Goal: Task Accomplishment & Management: Use online tool/utility

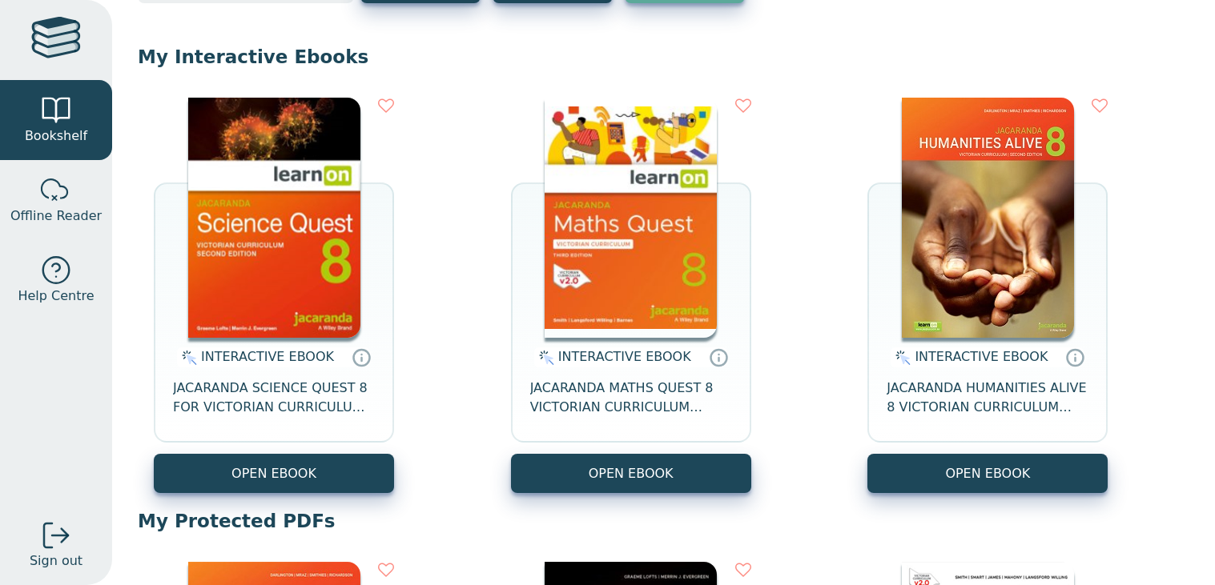
scroll to position [155, 0]
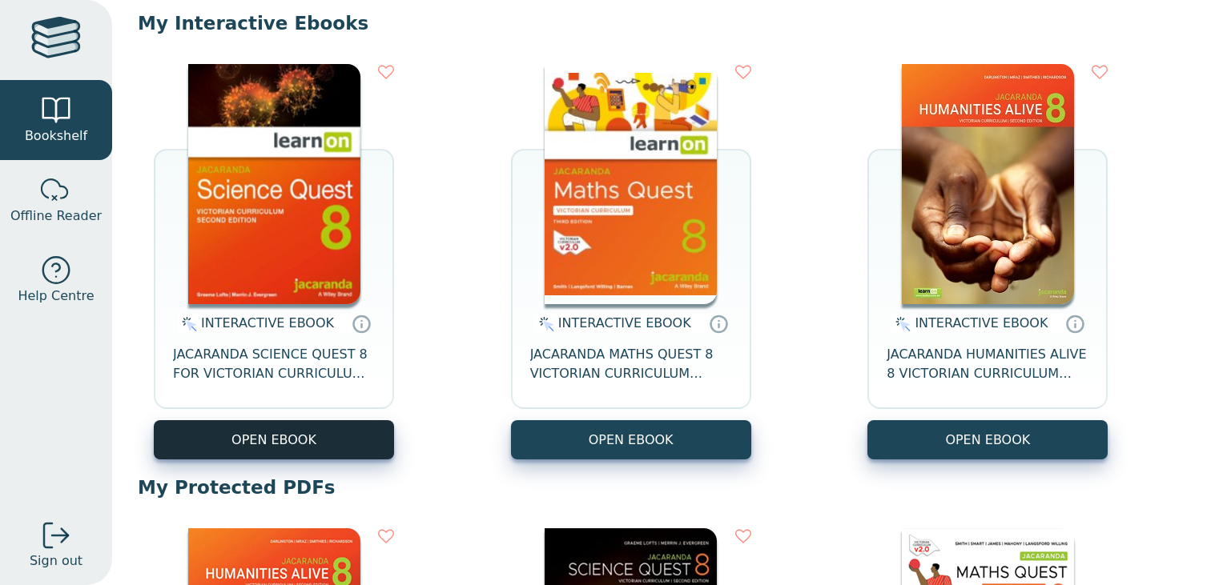
click at [331, 430] on button "OPEN EBOOK" at bounding box center [274, 439] width 240 height 39
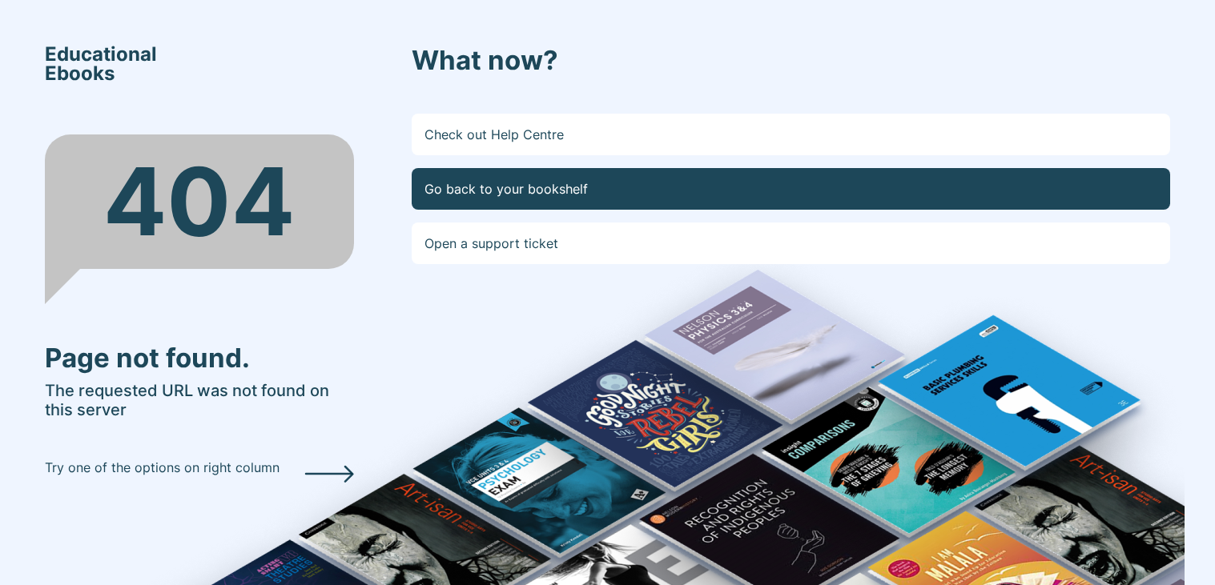
click at [479, 187] on link "Go back to your bookshelf" at bounding box center [791, 189] width 759 height 42
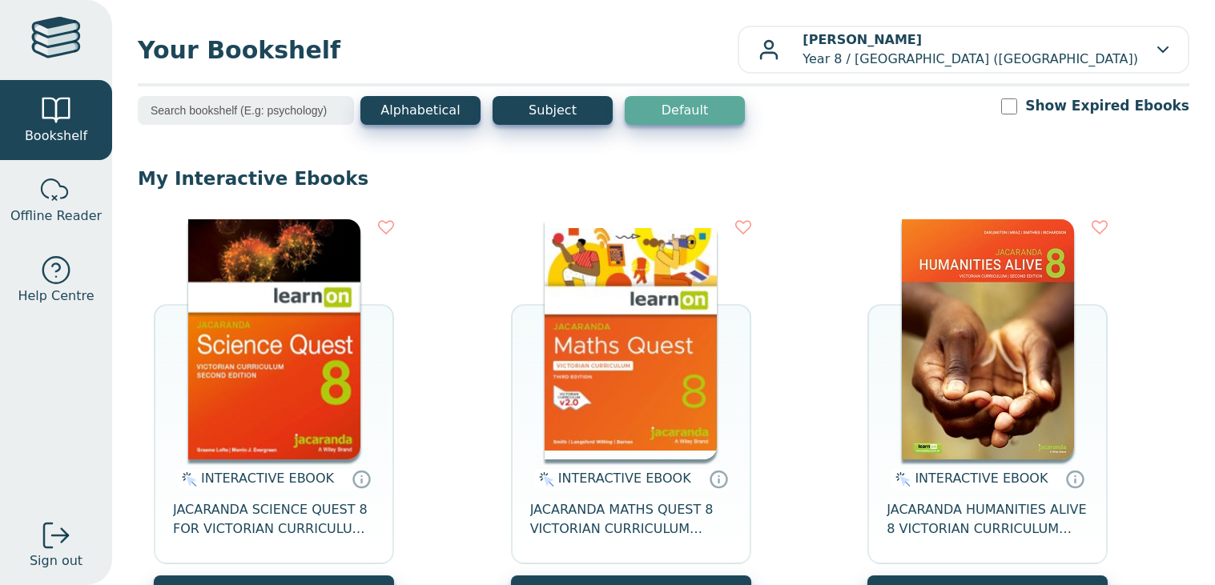
scroll to position [87, 0]
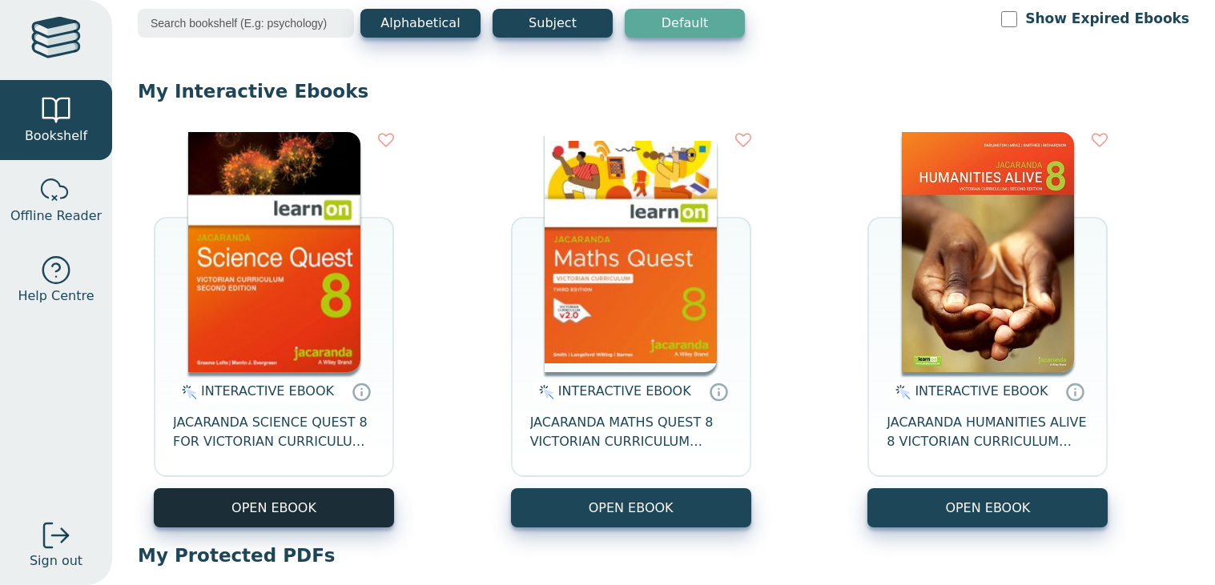
click at [319, 522] on button "OPEN EBOOK" at bounding box center [274, 507] width 240 height 39
